Goal: Find specific page/section: Find specific page/section

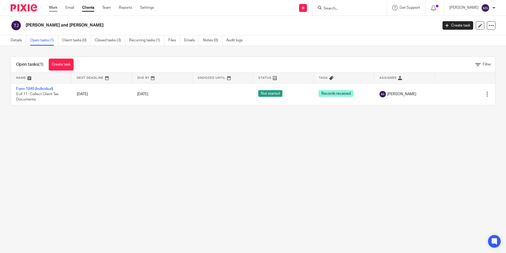
click at [53, 7] on link "Work" at bounding box center [53, 7] width 8 height 5
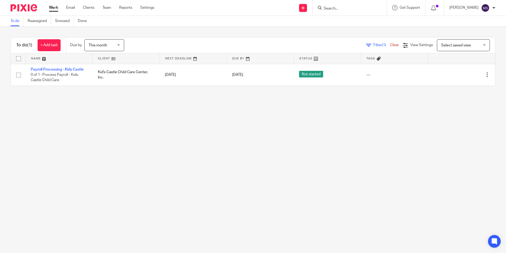
click at [335, 8] on input "Search" at bounding box center [347, 8] width 48 height 5
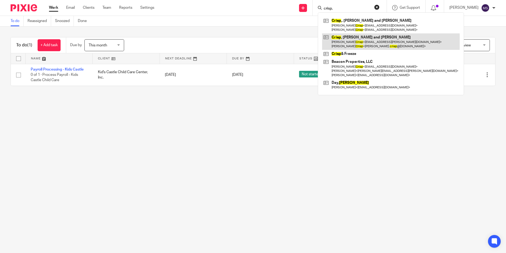
type input "crisp,"
click at [368, 43] on link at bounding box center [391, 41] width 138 height 16
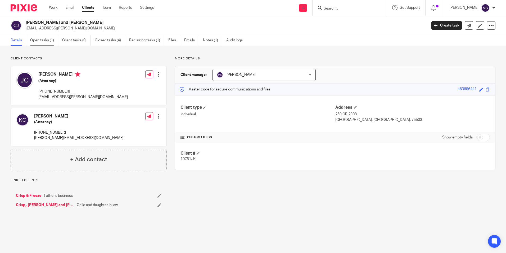
click at [39, 39] on link "Open tasks (1)" at bounding box center [44, 40] width 28 height 10
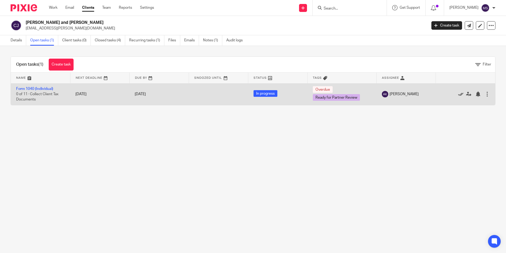
click at [458, 94] on icon at bounding box center [460, 93] width 5 height 5
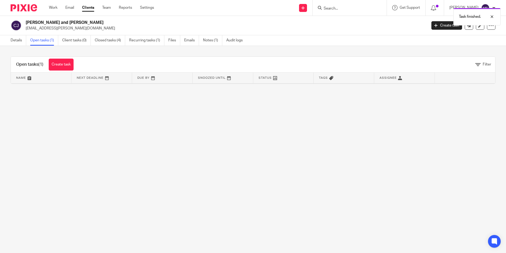
click at [44, 41] on link "Open tasks (1)" at bounding box center [44, 40] width 28 height 10
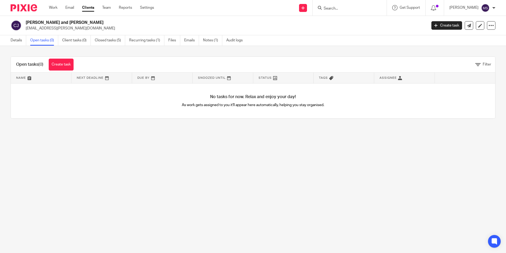
click at [336, 7] on input "Search" at bounding box center [347, 8] width 48 height 5
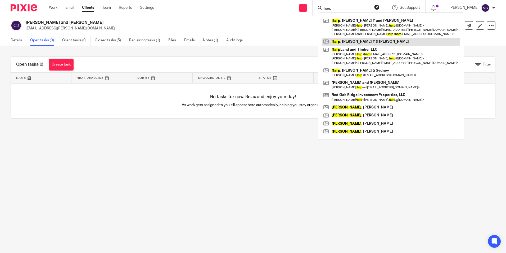
type input "harp"
click at [367, 42] on link at bounding box center [391, 42] width 138 height 8
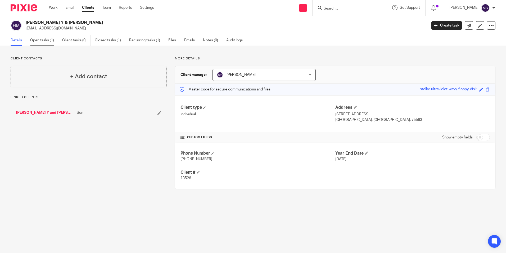
click at [50, 40] on link "Open tasks (1)" at bounding box center [44, 40] width 28 height 10
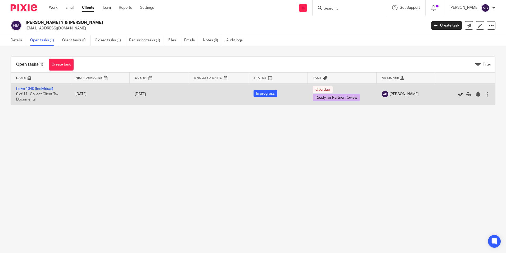
click at [458, 93] on icon at bounding box center [460, 93] width 5 height 5
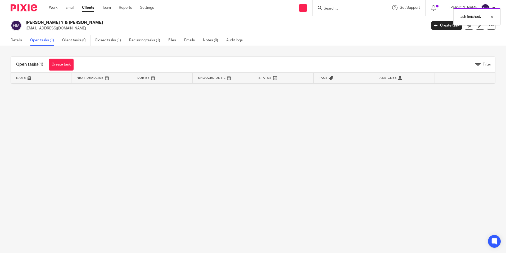
click at [48, 40] on link "Open tasks (1)" at bounding box center [44, 40] width 28 height 10
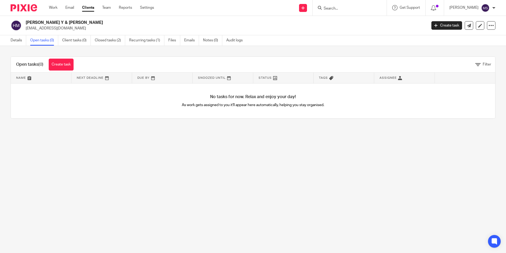
click at [334, 9] on input "Search" at bounding box center [347, 8] width 48 height 5
type input "[PERSON_NAME]"
click at [361, 20] on link at bounding box center [365, 21] width 86 height 8
